Goal: Information Seeking & Learning: Check status

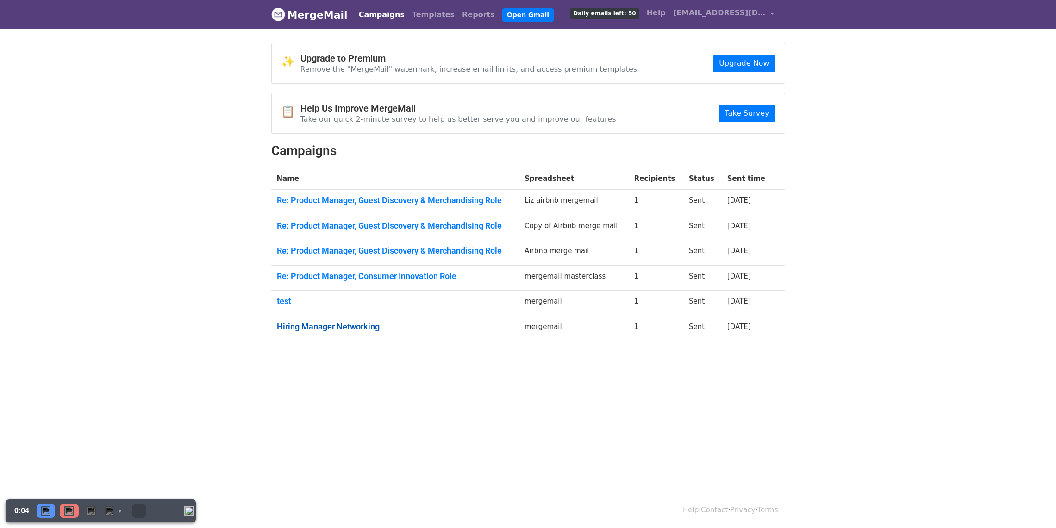
click at [295, 325] on link "Hiring Manager Networking" at bounding box center [395, 327] width 237 height 10
click at [290, 302] on link "test" at bounding box center [395, 301] width 237 height 10
click at [425, 275] on link "Re: Product Manager, Consumer Innovation Role" at bounding box center [395, 276] width 237 height 10
click at [375, 248] on link "Re: Product Manager, Guest Discovery & Merchandising Role" at bounding box center [395, 251] width 237 height 10
click at [458, 222] on link "Re: Product Manager, Guest Discovery & Merchandising Role" at bounding box center [395, 226] width 237 height 10
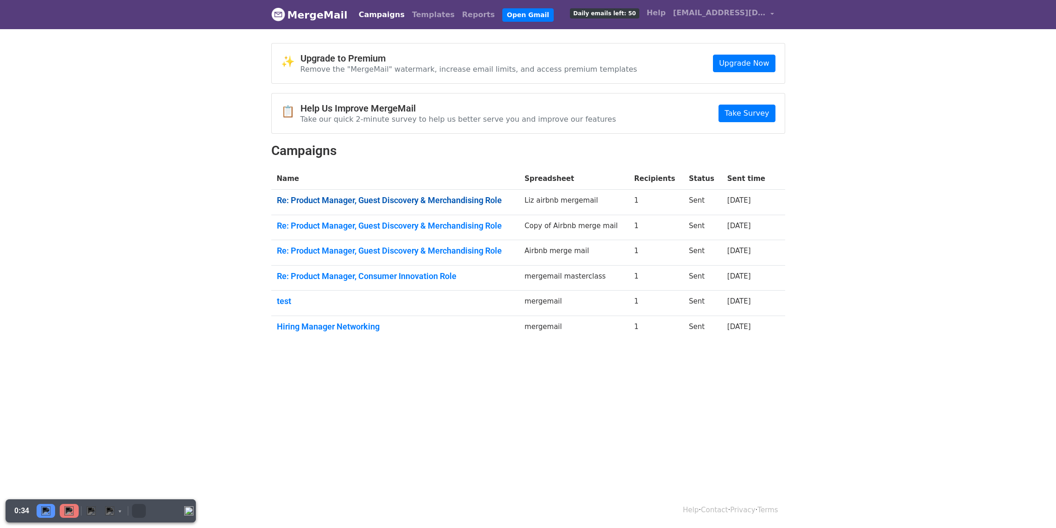
click at [382, 202] on link "Re: Product Manager, Guest Discovery & Merchandising Role" at bounding box center [395, 200] width 237 height 10
click at [274, 301] on td "test" at bounding box center [395, 303] width 248 height 25
click at [280, 300] on link "test" at bounding box center [395, 301] width 237 height 10
click at [349, 278] on link "Re: Product Manager, Consumer Innovation Role" at bounding box center [395, 276] width 237 height 10
click at [437, 249] on link "Re: Product Manager, Guest Discovery & Merchandising Role" at bounding box center [395, 251] width 237 height 10
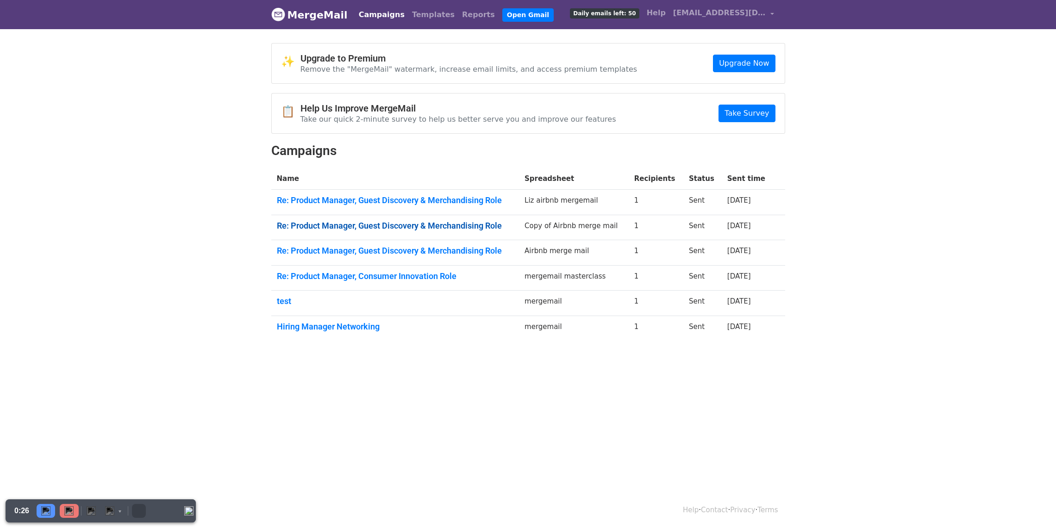
click at [444, 225] on link "Re: Product Manager, Guest Discovery & Merchandising Role" at bounding box center [395, 226] width 237 height 10
click at [369, 221] on link "Re: Product Manager, Guest Discovery & Merchandising Role" at bounding box center [395, 226] width 237 height 10
click at [402, 196] on link "Re: Product Manager, Guest Discovery & Merchandising Role" at bounding box center [395, 200] width 237 height 10
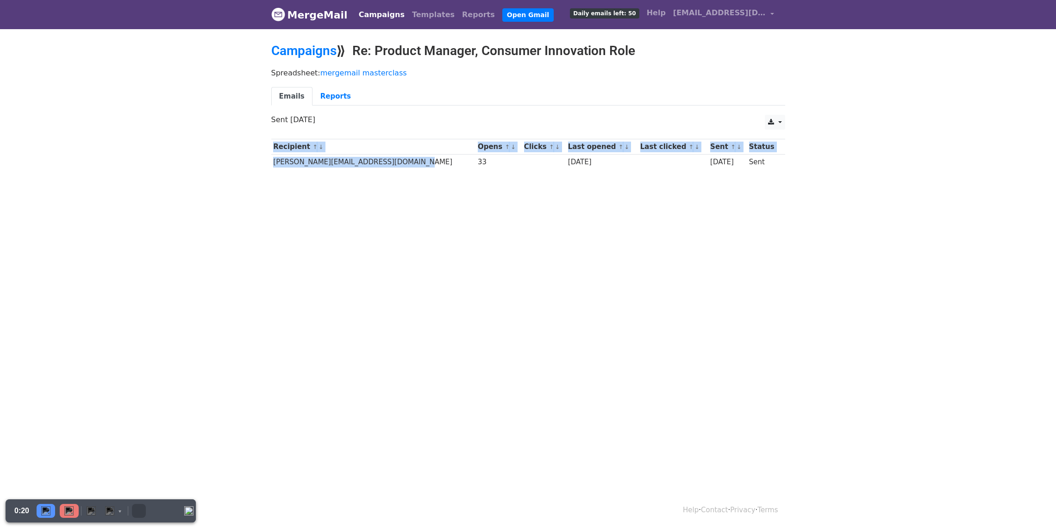
drag, startPoint x: 291, startPoint y: 164, endPoint x: 403, endPoint y: 165, distance: 112.5
click at [403, 165] on div "Recipient ↑ ↓ Opens ↑ ↓ Clicks ↑ ↓ Last opened ↑ ↓ Last clicked ↑ ↓ Sent ↑ ↓ St…" at bounding box center [528, 155] width 528 height 43
click at [424, 163] on td "aleksandra.Georgieva@masterclass.com" at bounding box center [373, 162] width 205 height 15
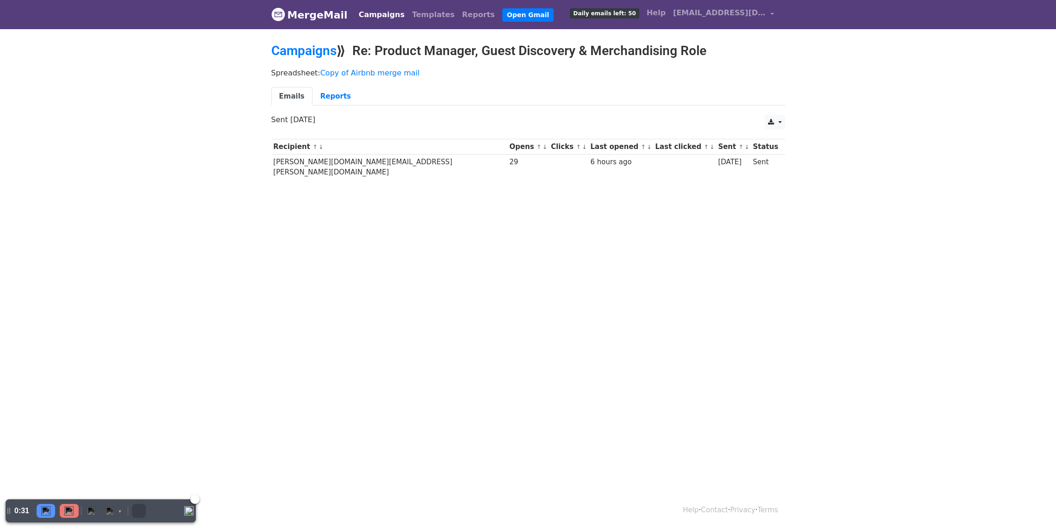
click at [40, 510] on div "Pause" at bounding box center [46, 511] width 19 height 14
click at [45, 508] on img "Resume" at bounding box center [45, 510] width 9 height 9
